Goal: Navigation & Orientation: Understand site structure

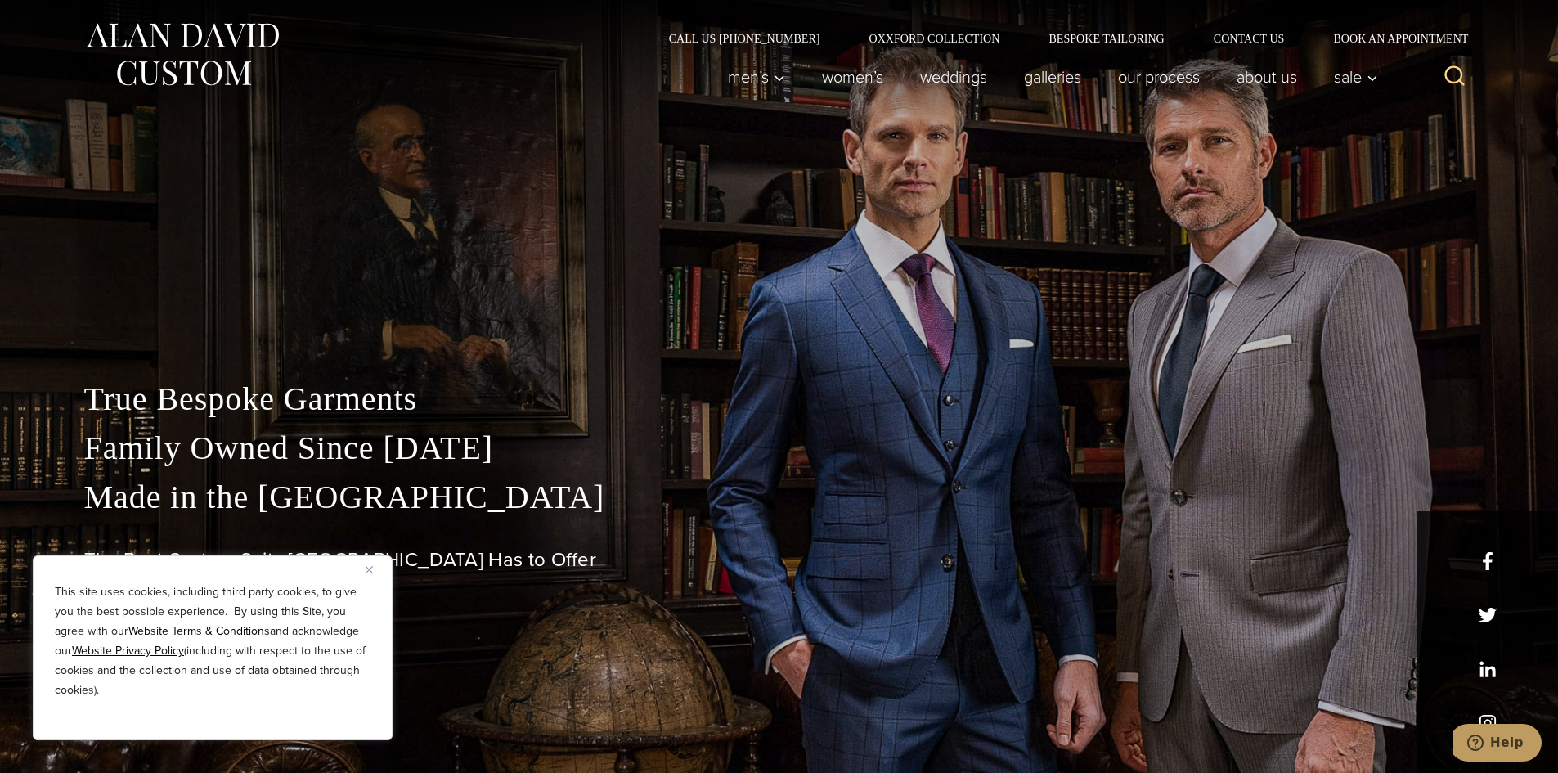
click at [375, 572] on button "Close" at bounding box center [376, 569] width 20 height 20
click at [375, 572] on h1 "The Best Custom Suits NYC Has to Offer" at bounding box center [779, 560] width 1390 height 24
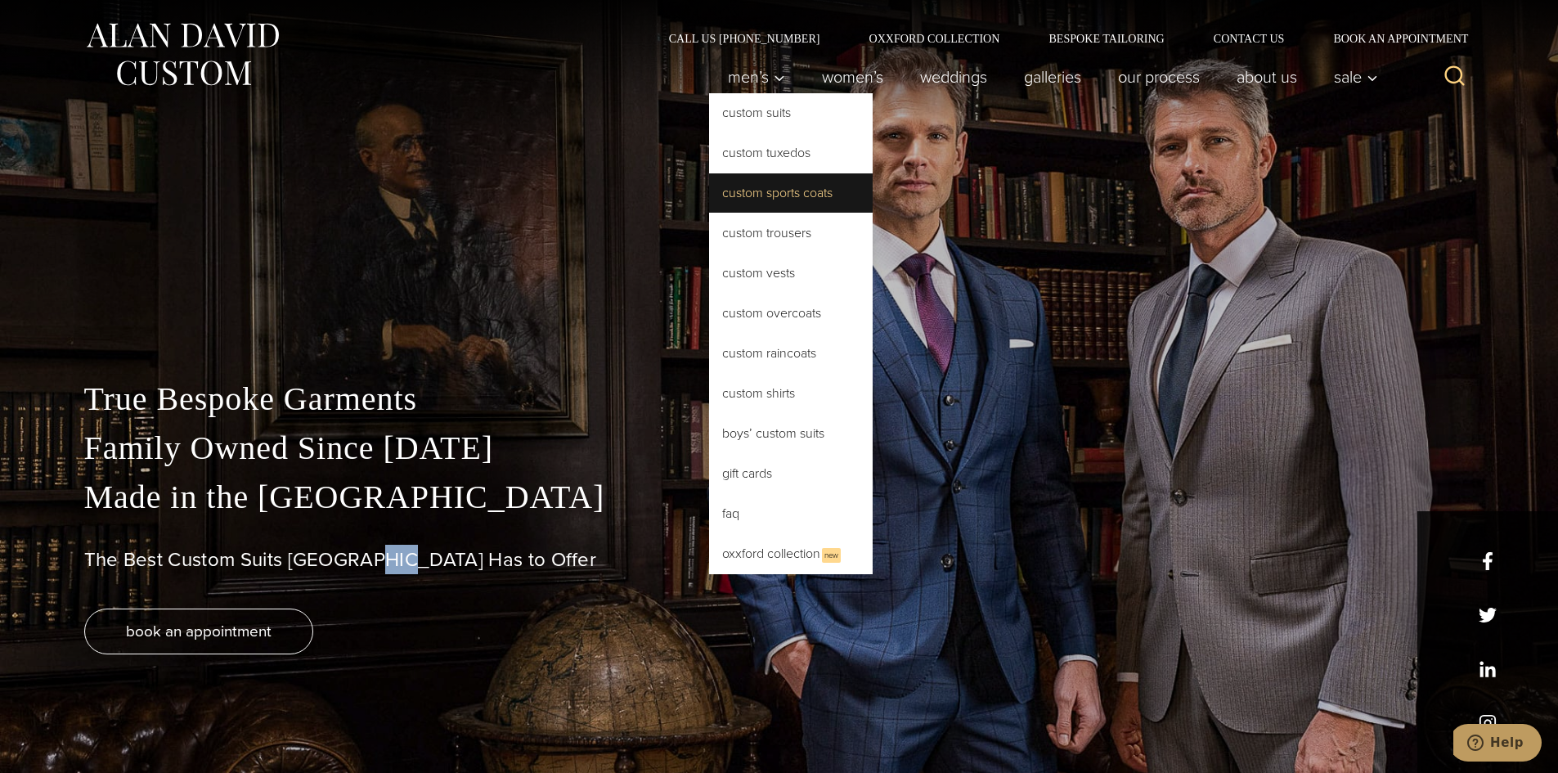
click at [781, 191] on link "Custom Sports Coats" at bounding box center [791, 192] width 164 height 39
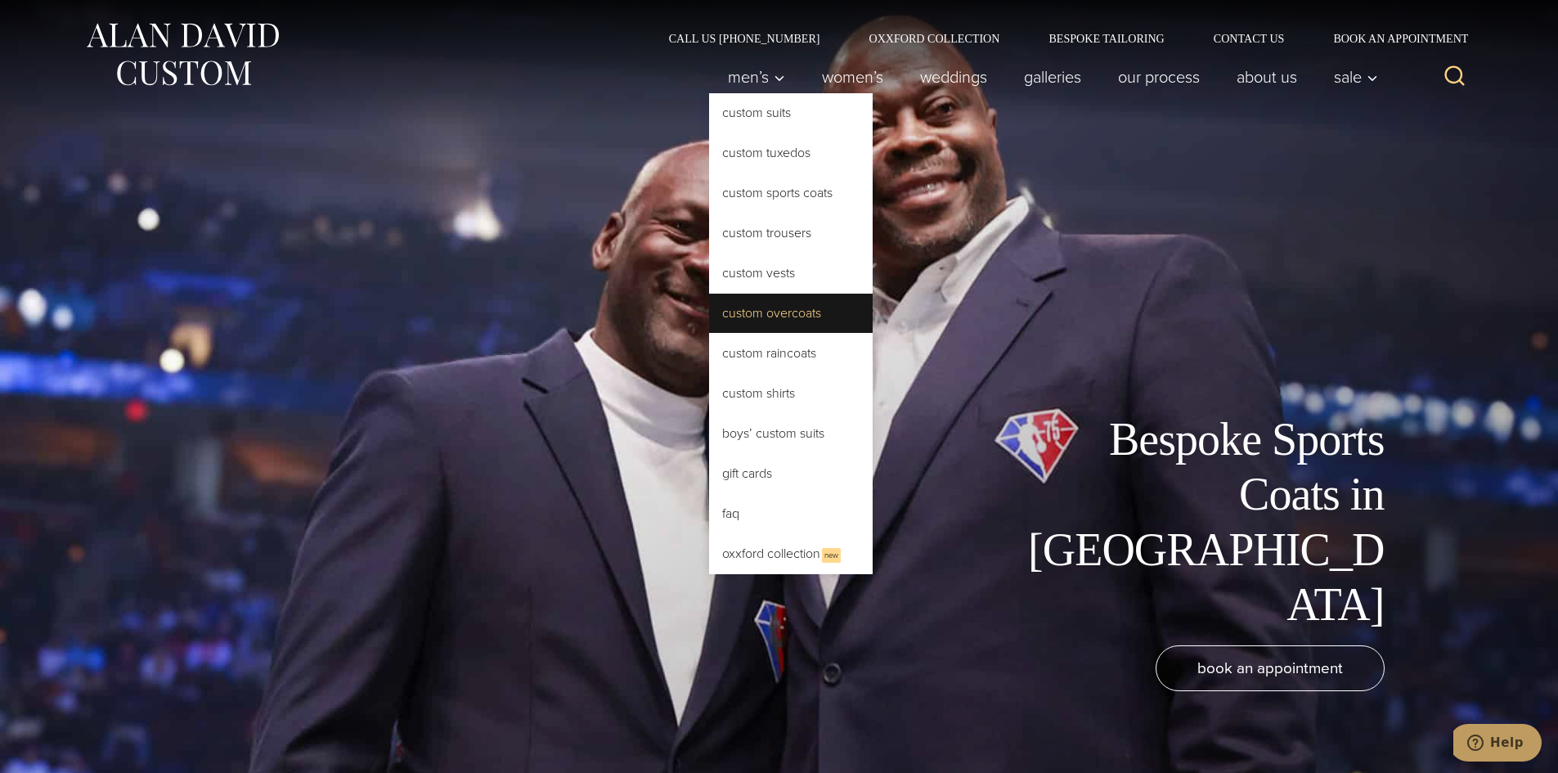
click at [787, 317] on link "Custom Overcoats" at bounding box center [791, 313] width 164 height 39
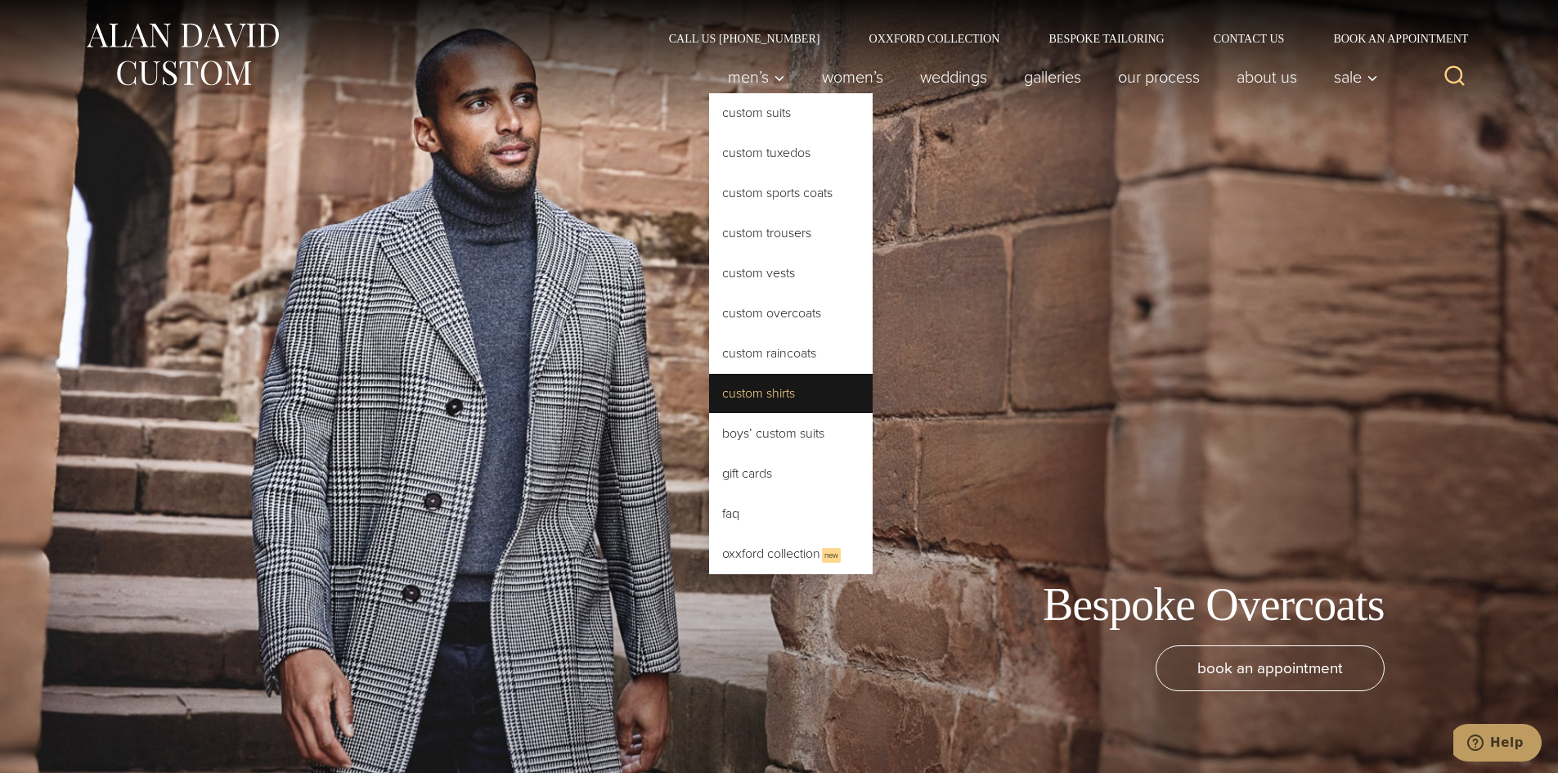
click at [752, 398] on link "Custom Shirts" at bounding box center [791, 393] width 164 height 39
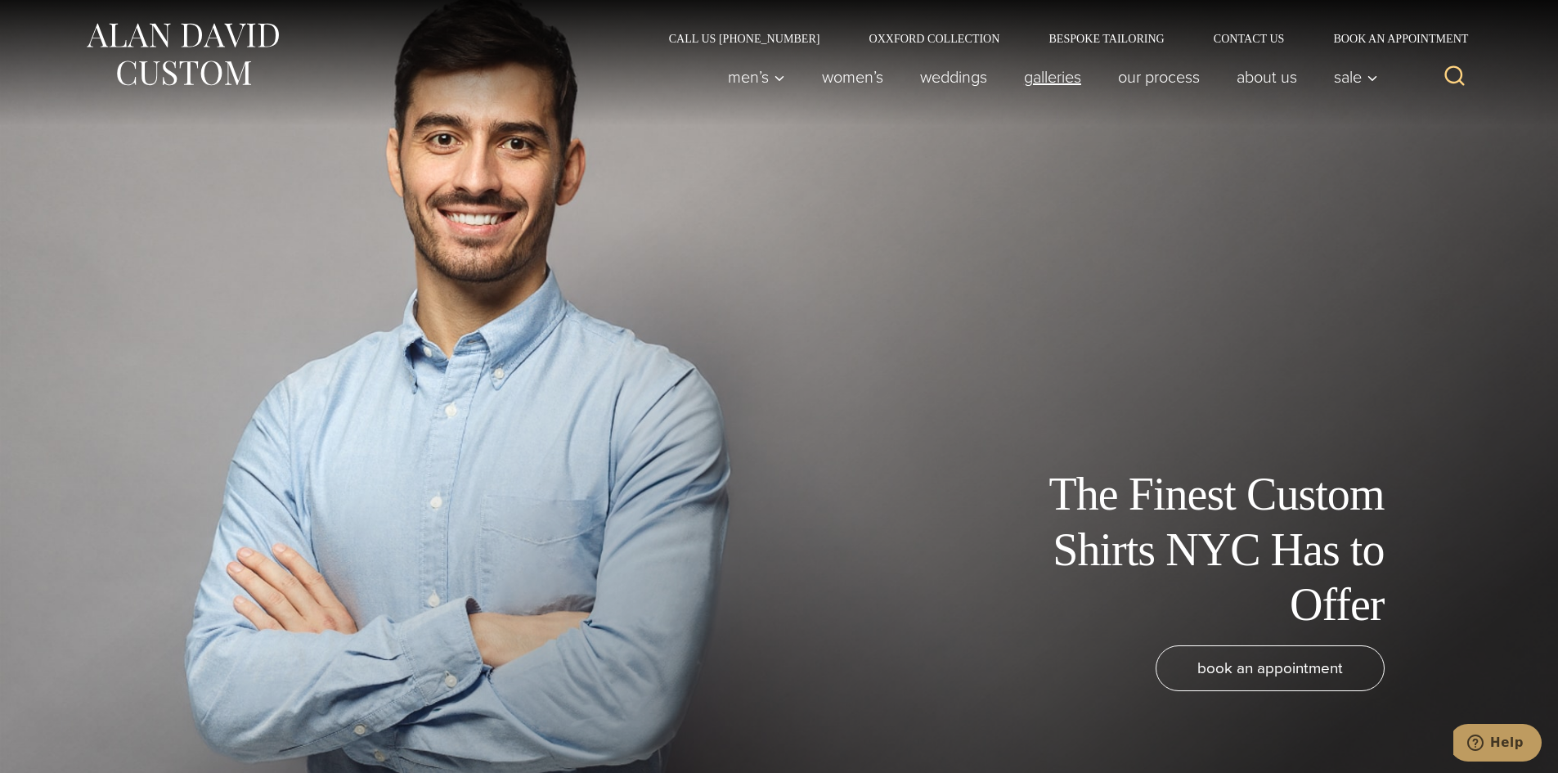
click at [1052, 79] on link "Galleries" at bounding box center [1052, 77] width 94 height 33
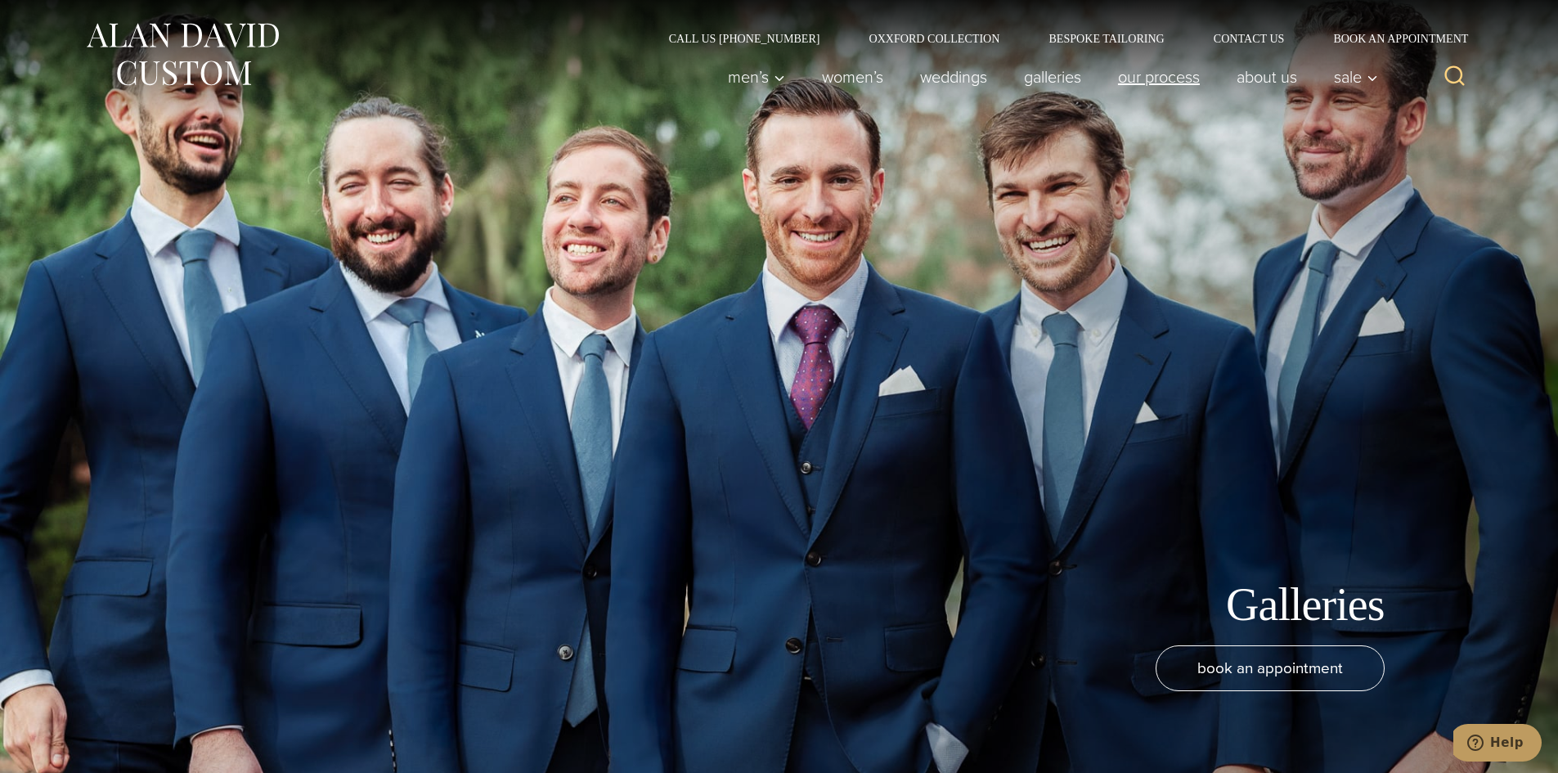
click at [1165, 79] on link "Our Process" at bounding box center [1158, 77] width 119 height 33
